Goal: Task Accomplishment & Management: Manage account settings

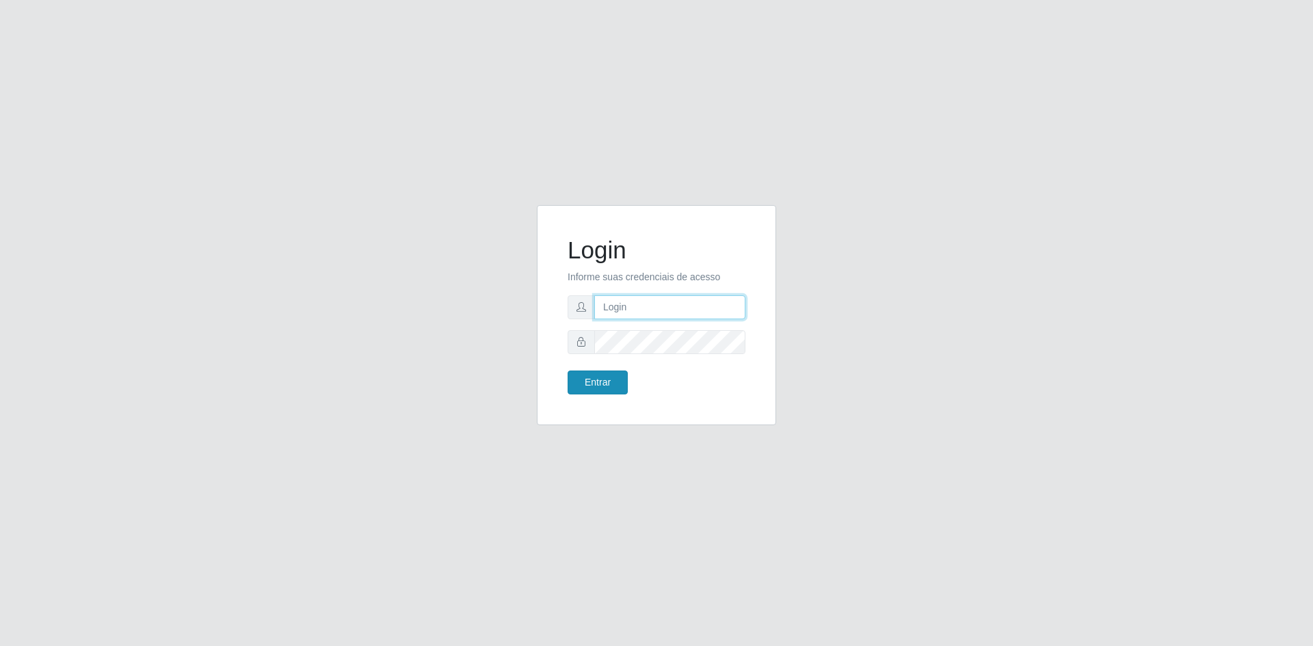
type input "[EMAIL_ADDRESS][DOMAIN_NAME]"
click at [611, 380] on button "Entrar" at bounding box center [598, 383] width 60 height 24
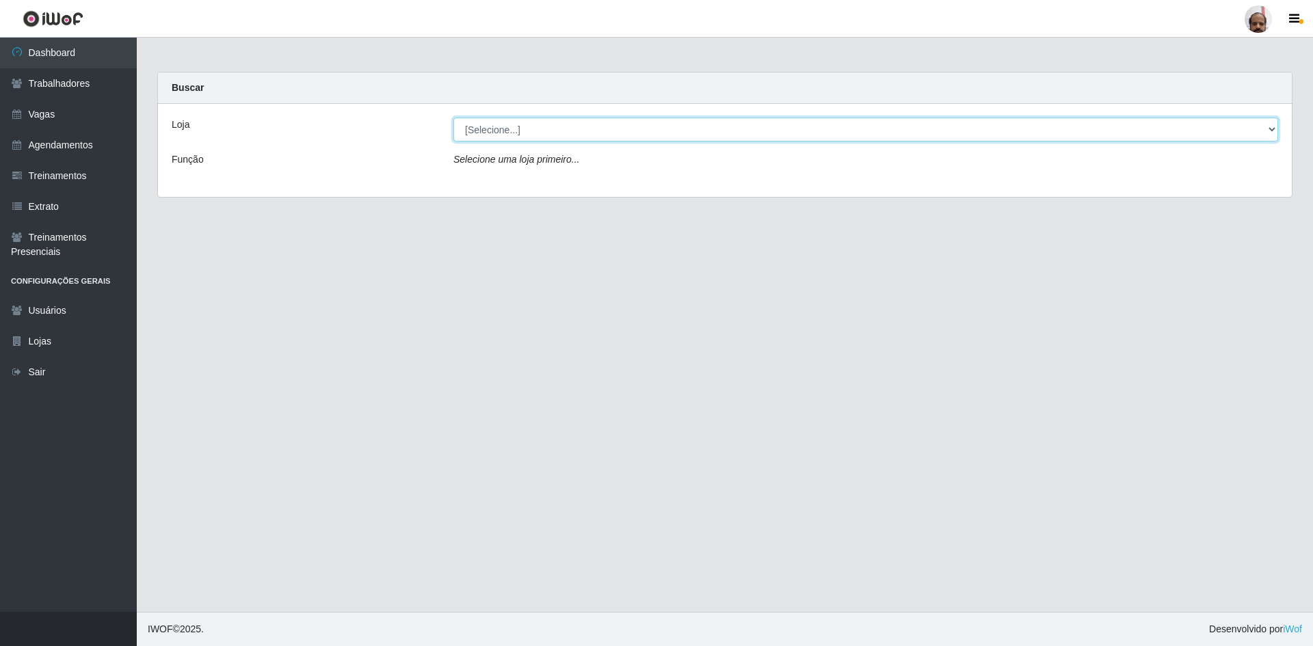
click at [663, 135] on select "[Selecione...] Mar Vermelho - Loja 05" at bounding box center [865, 130] width 825 height 24
select select "252"
click at [453, 118] on select "[Selecione...] Mar Vermelho - Loja 05" at bounding box center [865, 130] width 825 height 24
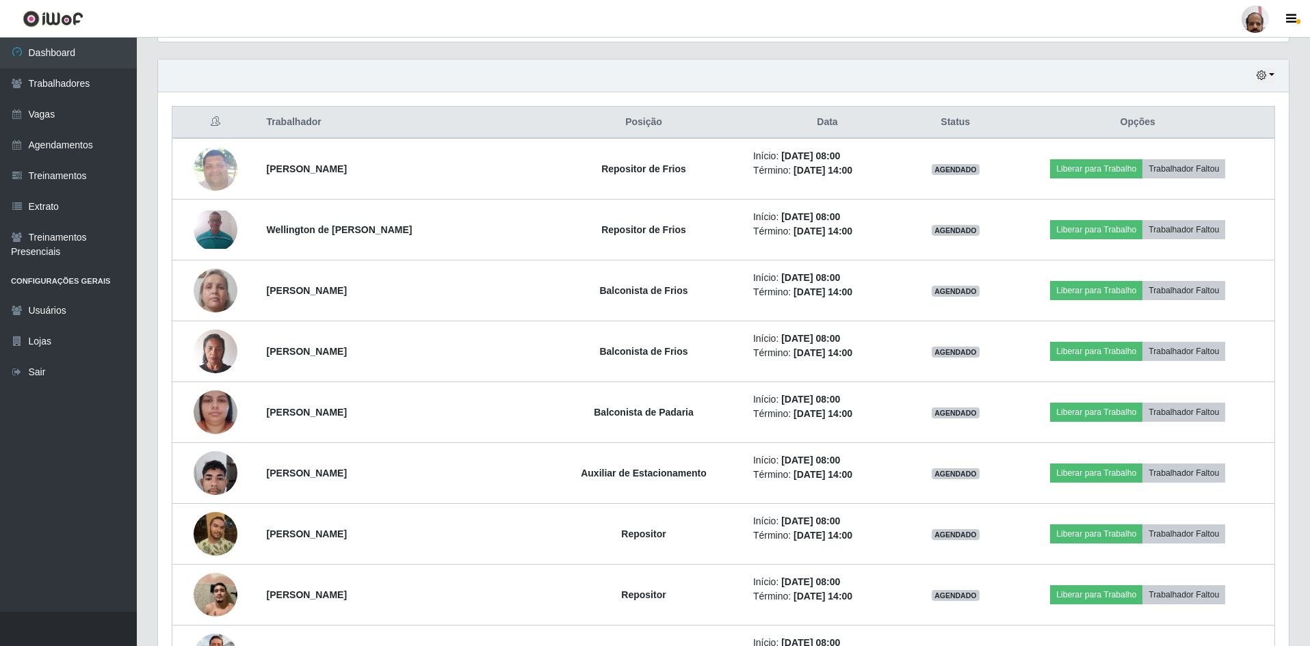
scroll to position [485, 0]
